Goal: Task Accomplishment & Management: Manage account settings

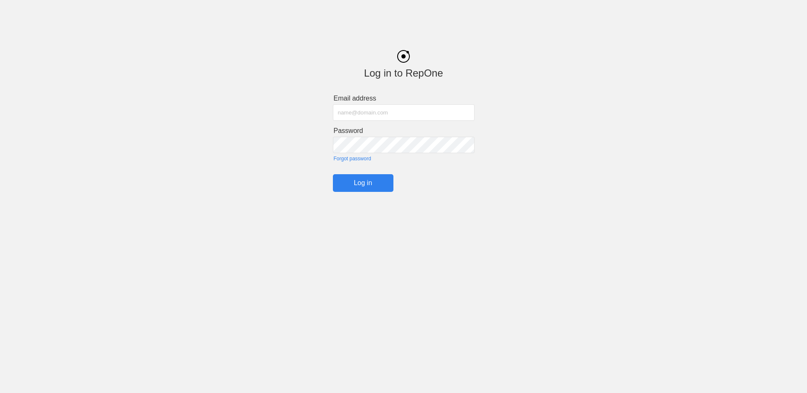
click at [398, 114] on input "text" at bounding box center [404, 112] width 142 height 16
type input "[EMAIL_ADDRESS][DOMAIN_NAME]"
click at [261, 145] on div "Log in to RepOne Email address [EMAIL_ADDRESS][DOMAIN_NAME] Password Forgot pas…" at bounding box center [403, 114] width 807 height 154
click at [301, 155] on div "Log in to RepOne Email address [EMAIL_ADDRESS][DOMAIN_NAME] Password Forgot pas…" at bounding box center [403, 114] width 807 height 154
click at [358, 180] on input "Log in" at bounding box center [363, 183] width 61 height 18
